Goal: Information Seeking & Learning: Learn about a topic

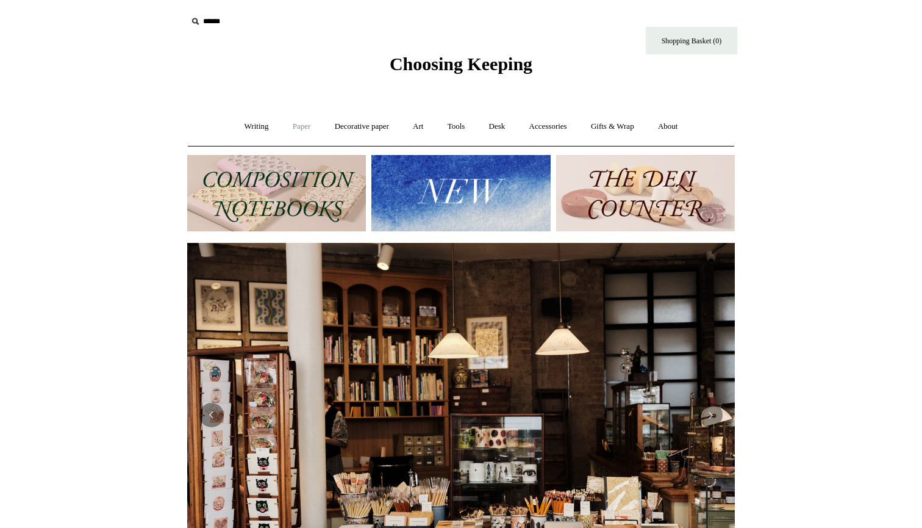
click at [301, 122] on link "Paper +" at bounding box center [302, 126] width 40 height 32
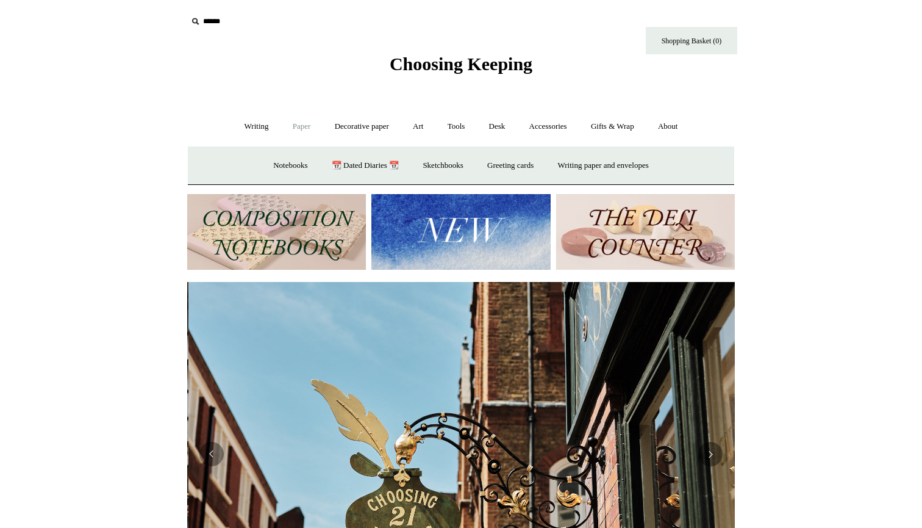
scroll to position [0, 548]
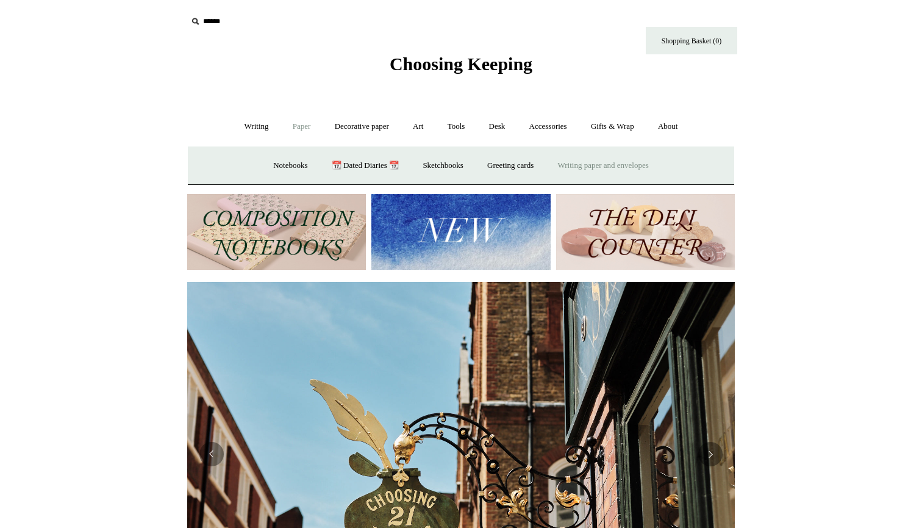
click at [599, 167] on link "Writing paper and envelopes +" at bounding box center [603, 165] width 113 height 32
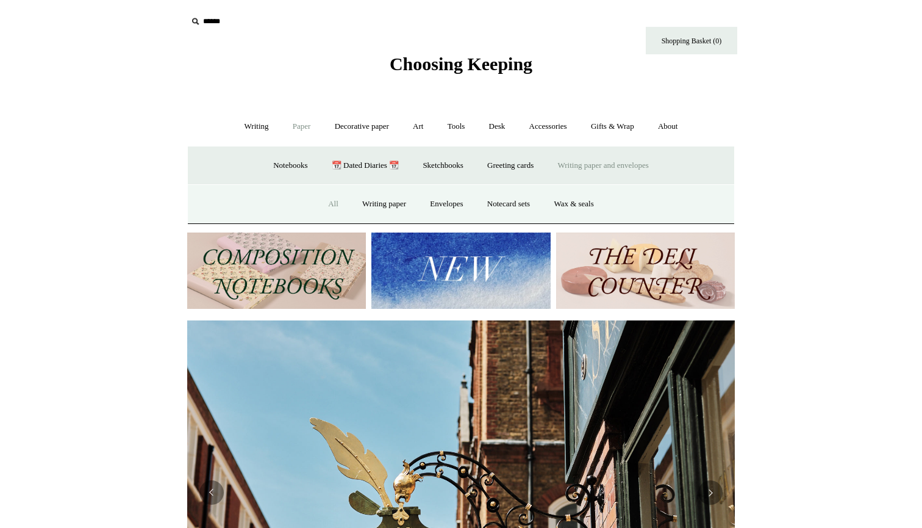
click at [327, 197] on link "All" at bounding box center [333, 204] width 32 height 32
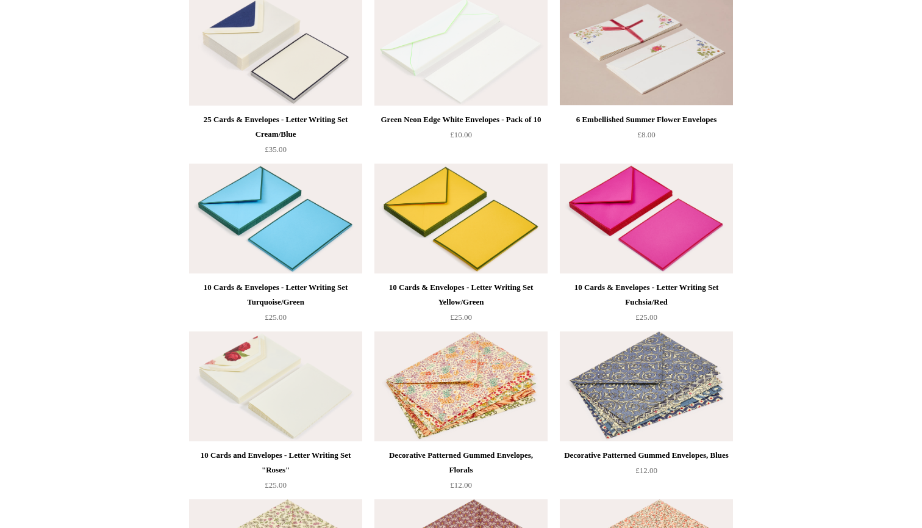
scroll to position [1408, 0]
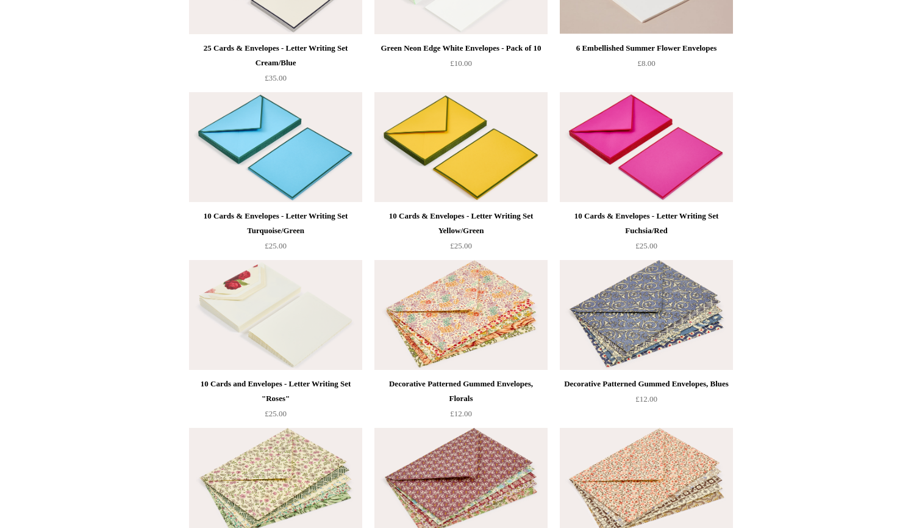
click at [290, 131] on img at bounding box center [275, 147] width 173 height 110
click at [665, 134] on img at bounding box center [646, 147] width 173 height 110
click at [442, 149] on img at bounding box center [461, 147] width 173 height 110
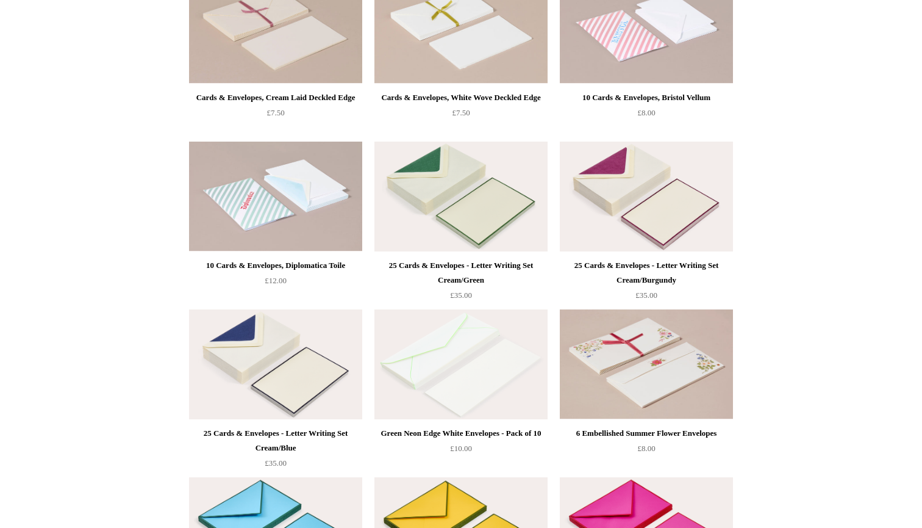
scroll to position [1105, 0]
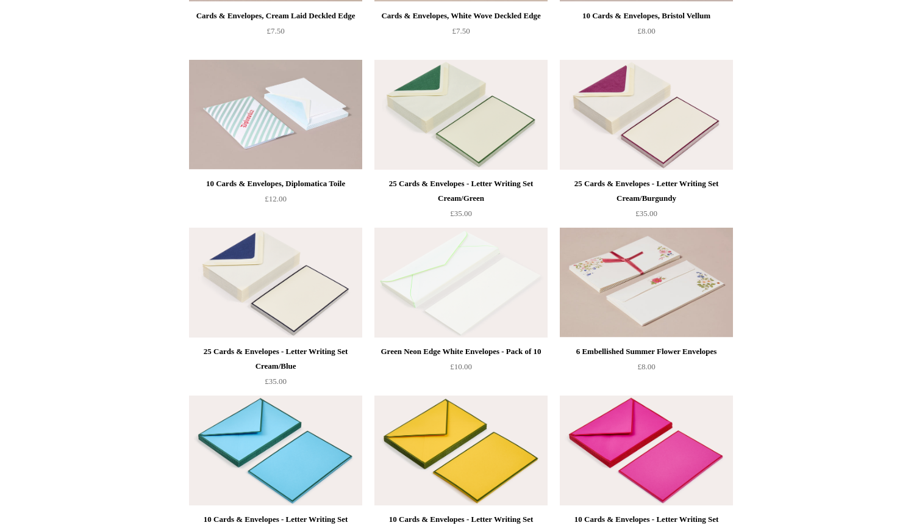
click at [279, 421] on img at bounding box center [275, 450] width 173 height 110
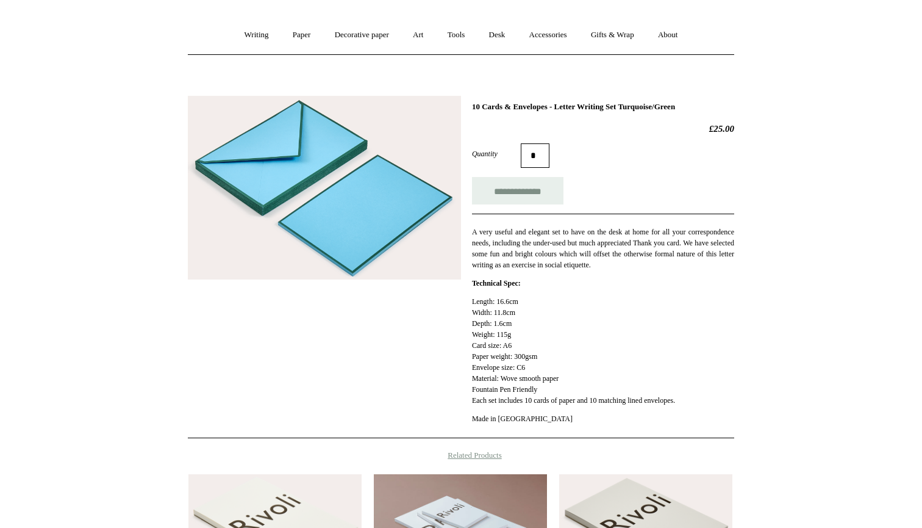
scroll to position [155, 0]
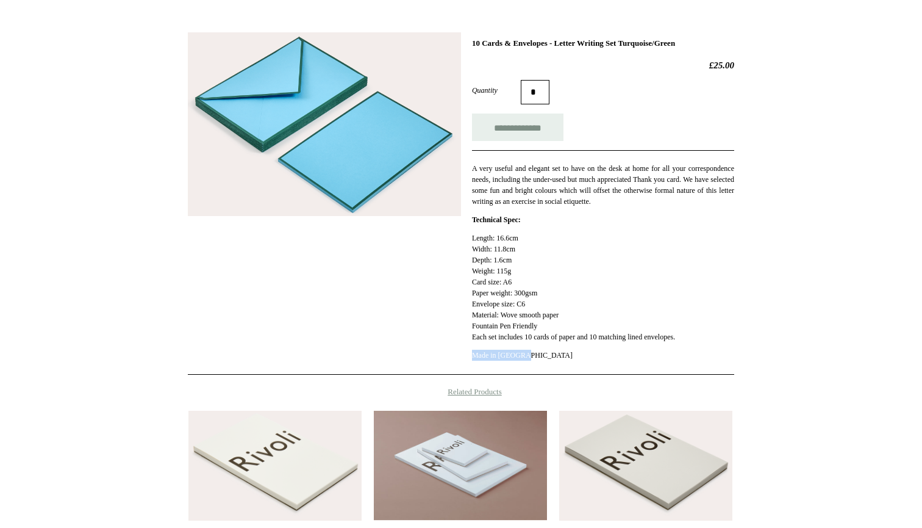
drag, startPoint x: 475, startPoint y: 353, endPoint x: 542, endPoint y: 354, distance: 67.7
click at [542, 354] on p "Made in [GEOGRAPHIC_DATA]" at bounding box center [603, 355] width 262 height 11
click at [542, 354] on p "Made in Belgium" at bounding box center [603, 355] width 262 height 11
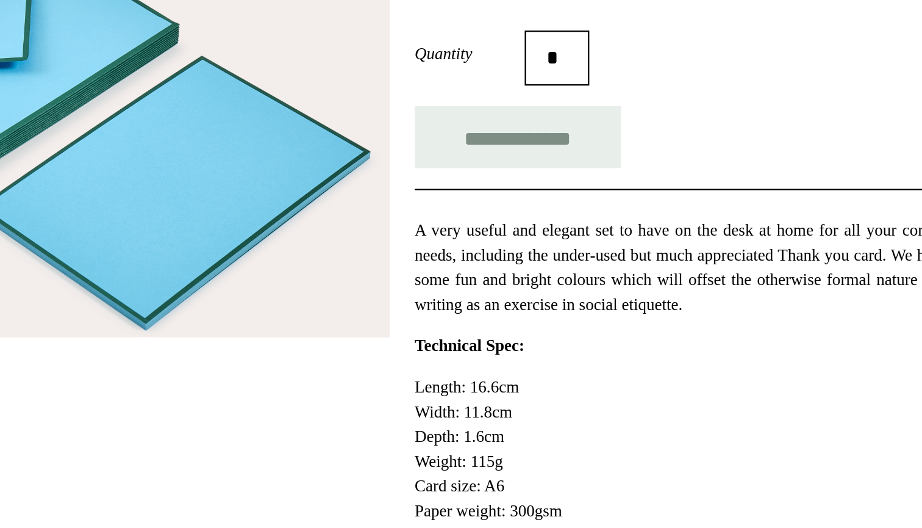
scroll to position [68, 0]
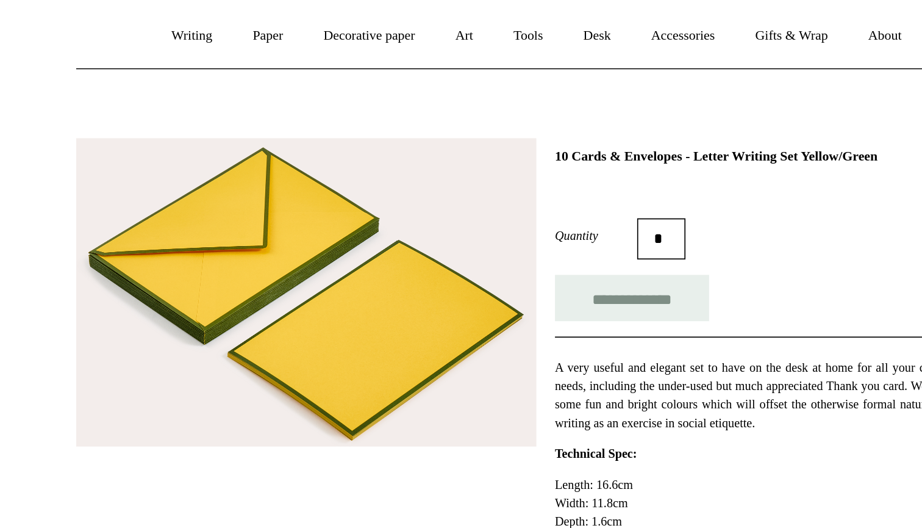
scroll to position [44, 0]
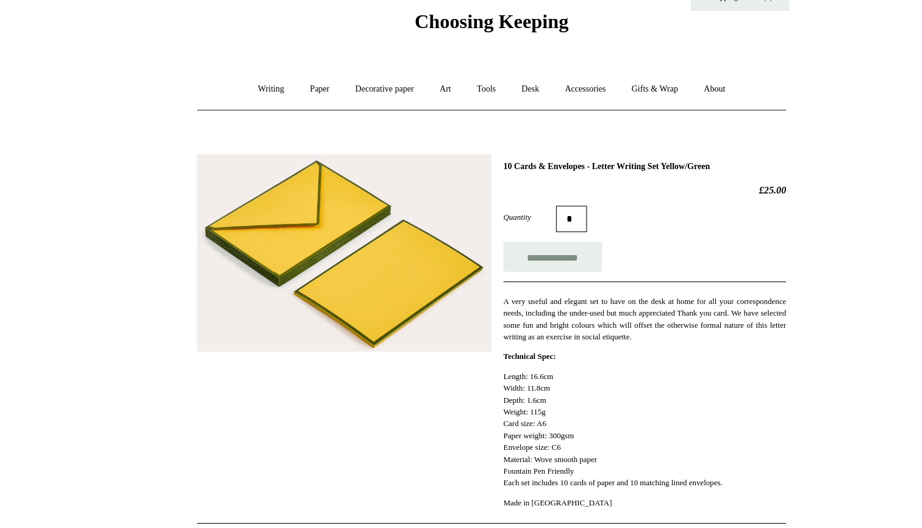
click at [140, 160] on html "Menu Choosing Keeping * Shipping Information Shopping Basket (0) * ⤺ + +" at bounding box center [461, 415] width 922 height 918
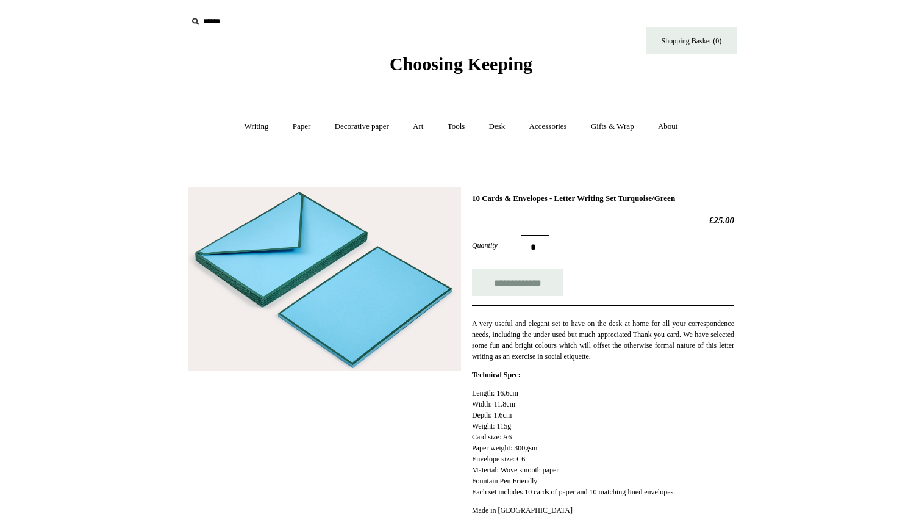
click at [461, 71] on span "Choosing Keeping" at bounding box center [461, 64] width 143 height 20
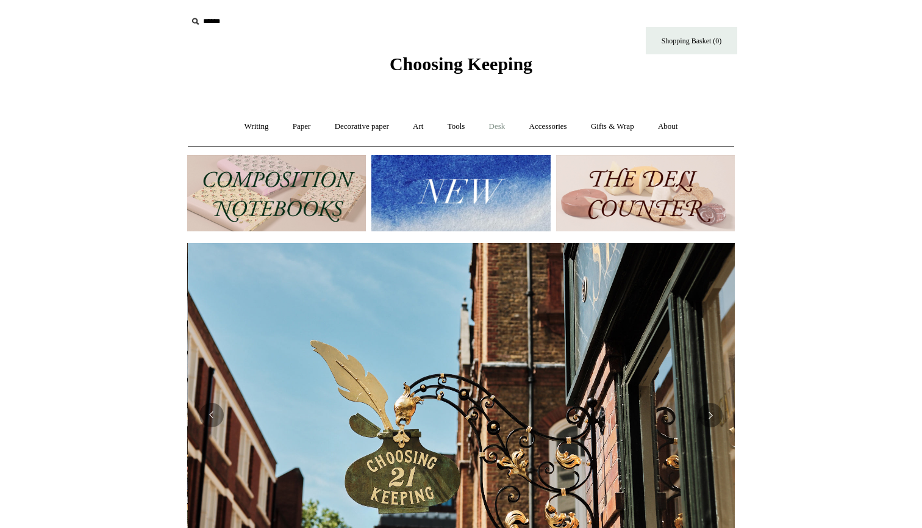
scroll to position [0, 548]
click at [498, 131] on link "Desk +" at bounding box center [497, 126] width 38 height 32
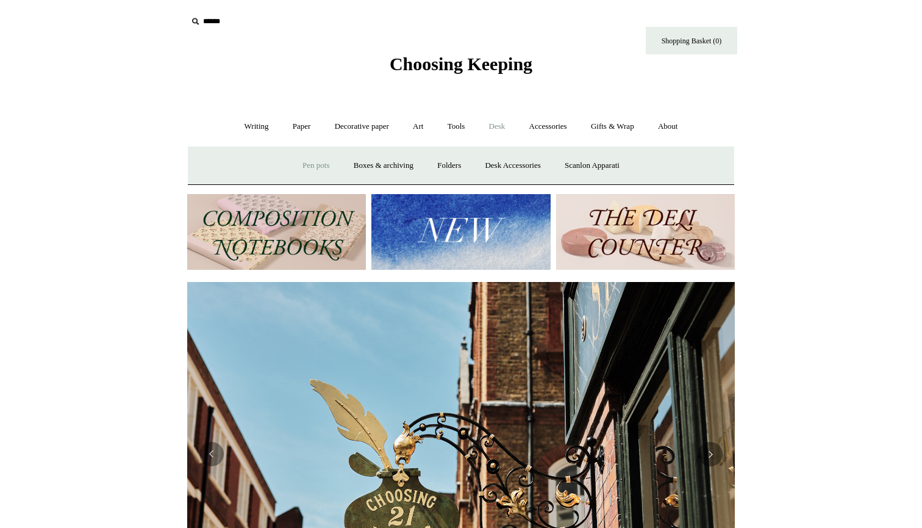
click at [315, 160] on link "Pen pots" at bounding box center [316, 165] width 49 height 32
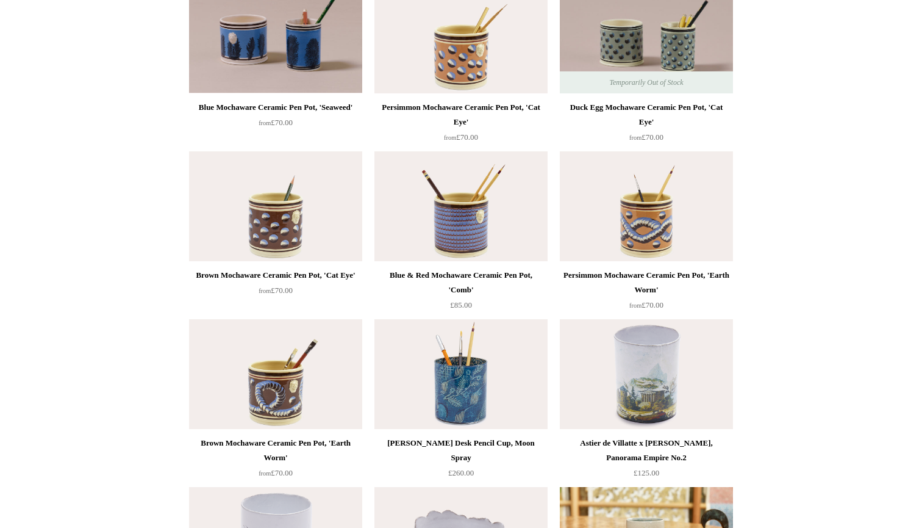
scroll to position [712, 0]
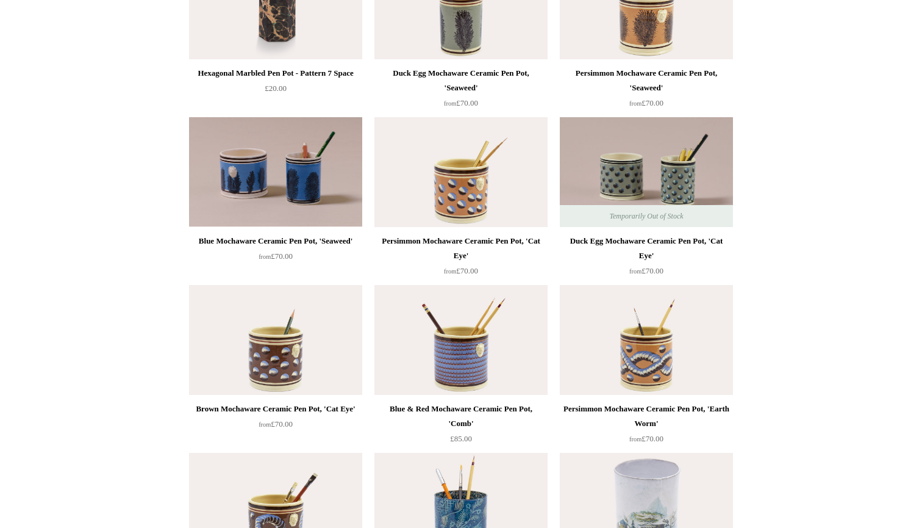
click at [702, 166] on img at bounding box center [646, 172] width 173 height 110
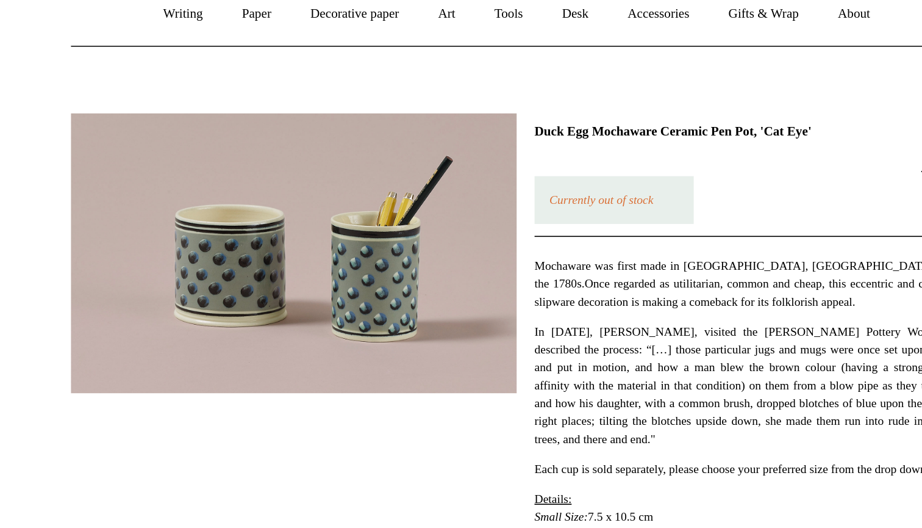
scroll to position [5, 0]
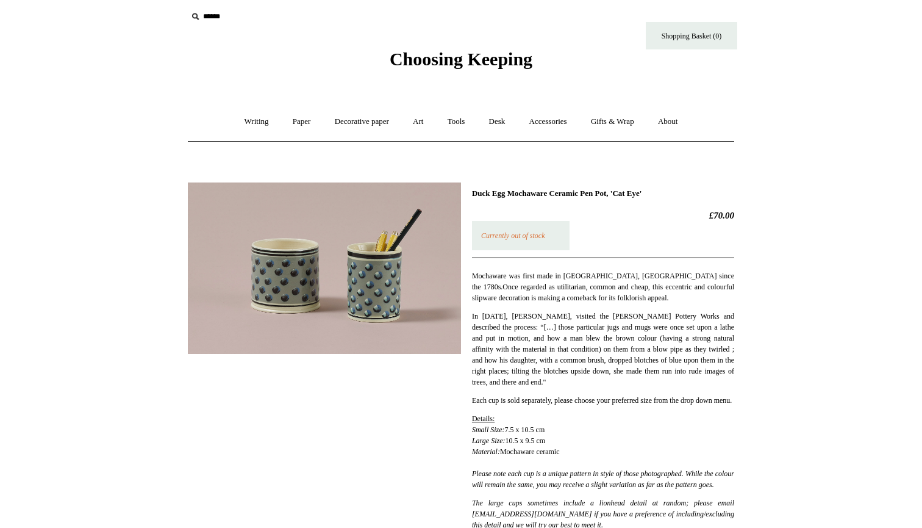
click at [430, 65] on span "Choosing Keeping" at bounding box center [461, 59] width 143 height 20
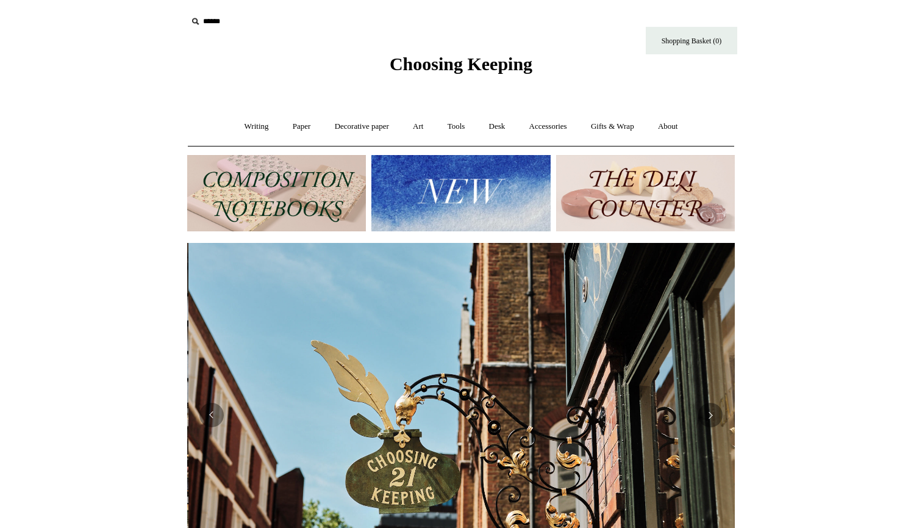
scroll to position [0, 548]
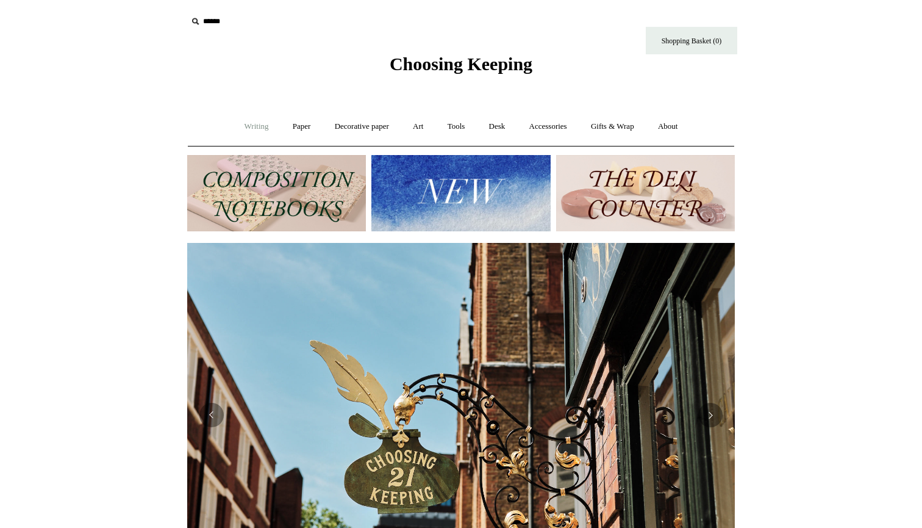
click at [246, 127] on link "Writing +" at bounding box center [257, 126] width 46 height 32
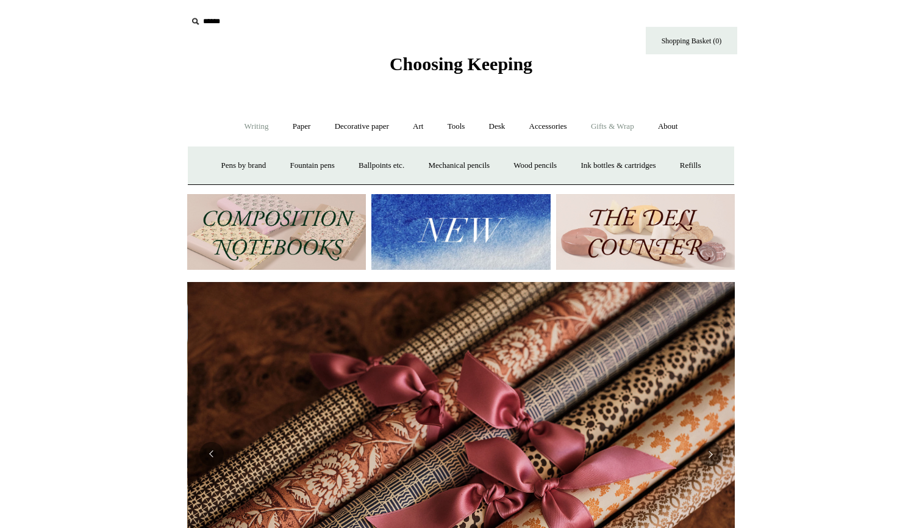
scroll to position [0, 1096]
click at [619, 131] on link "Gifts & Wrap +" at bounding box center [612, 126] width 65 height 32
click at [351, 171] on link "Wrapping paper & Gift Bags" at bounding box center [340, 165] width 113 height 32
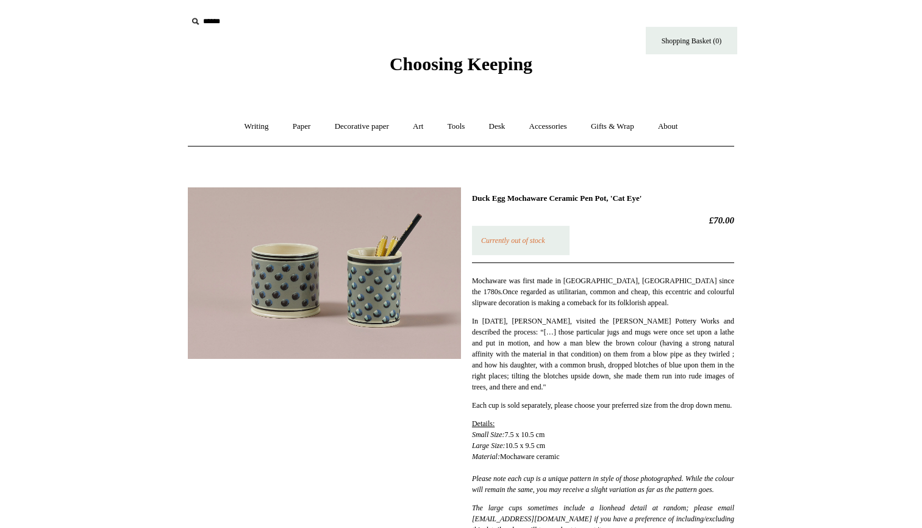
scroll to position [5, 0]
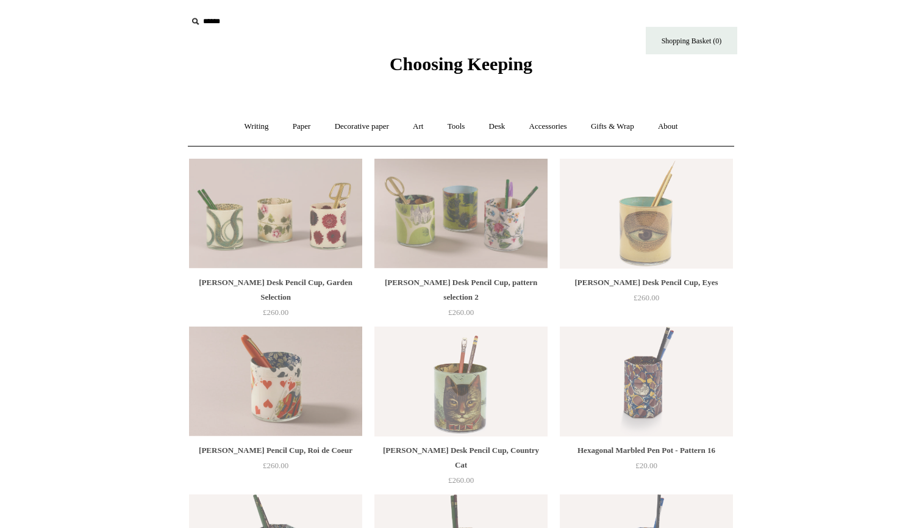
scroll to position [712, 0]
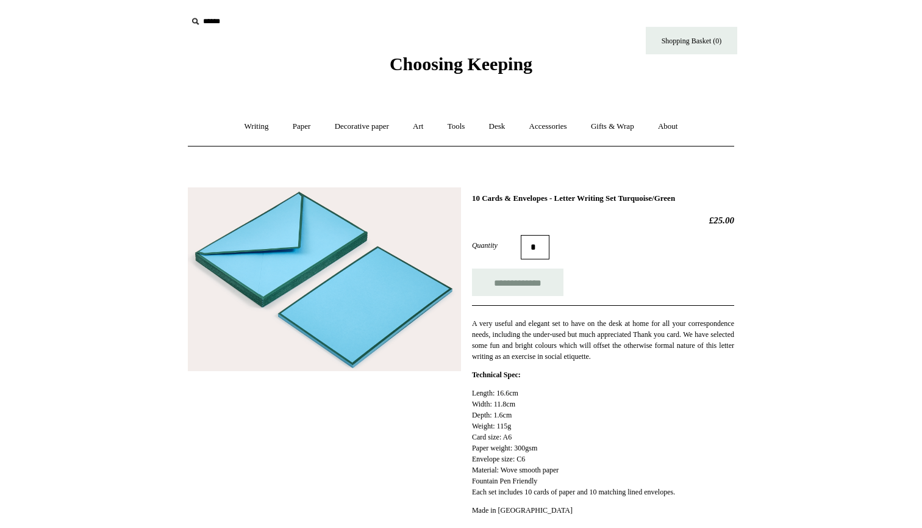
click at [349, 323] on img at bounding box center [324, 279] width 273 height 184
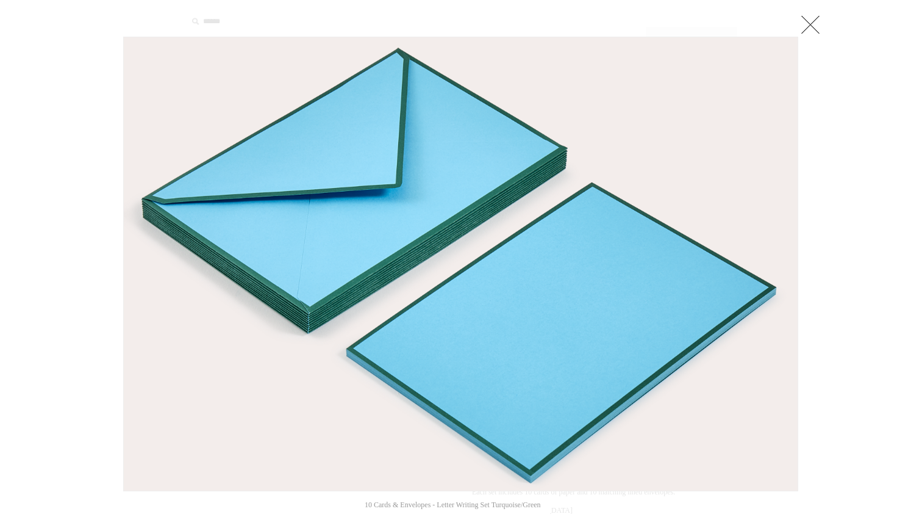
click at [348, 323] on img at bounding box center [461, 263] width 674 height 453
click at [805, 31] on link at bounding box center [810, 24] width 24 height 24
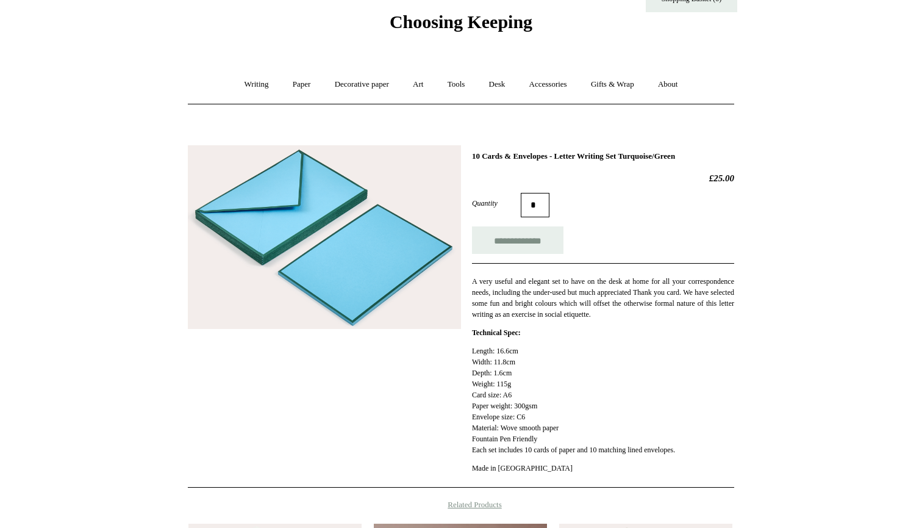
scroll to position [41, 0]
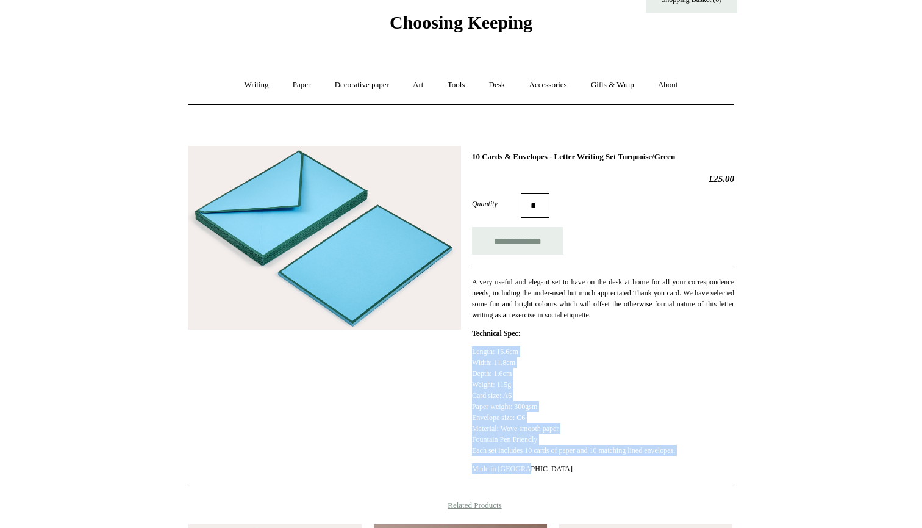
drag, startPoint x: 473, startPoint y: 353, endPoint x: 587, endPoint y: 472, distance: 165.2
click at [587, 472] on div "Length: 16.6cm Width: 11.8cm Depth: 1.6cm Weight: 115g Card size: A6 Paper weig…" at bounding box center [603, 410] width 262 height 128
copy div "Length: 16.6cm Width: 11.8cm Depth: 1.6cm Weight: 115g Card size: A6 Paper weig…"
